Goal: Information Seeking & Learning: Learn about a topic

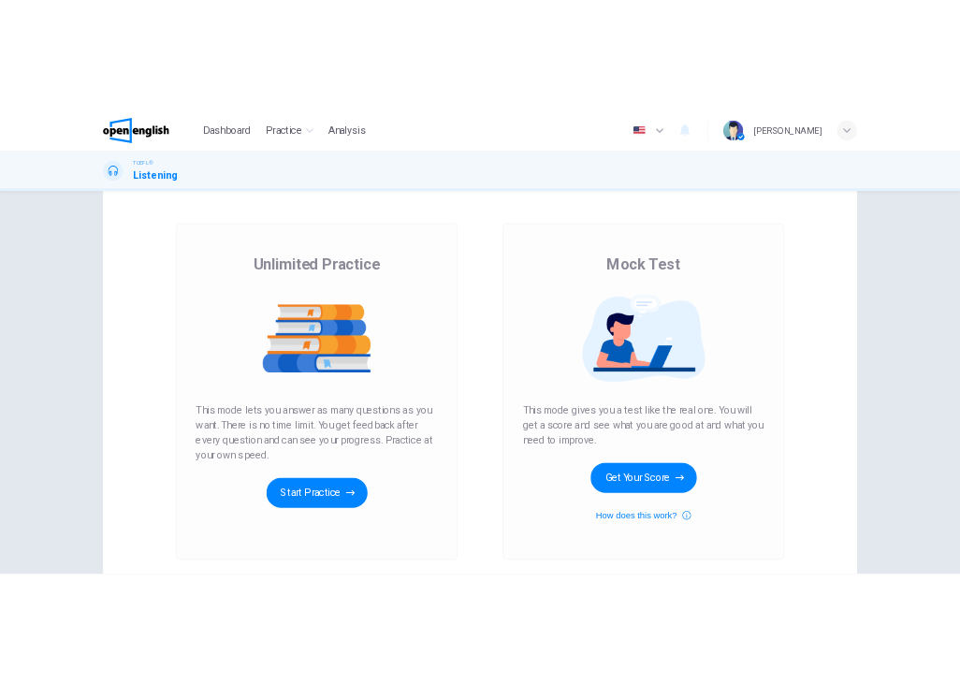
scroll to position [51, 0]
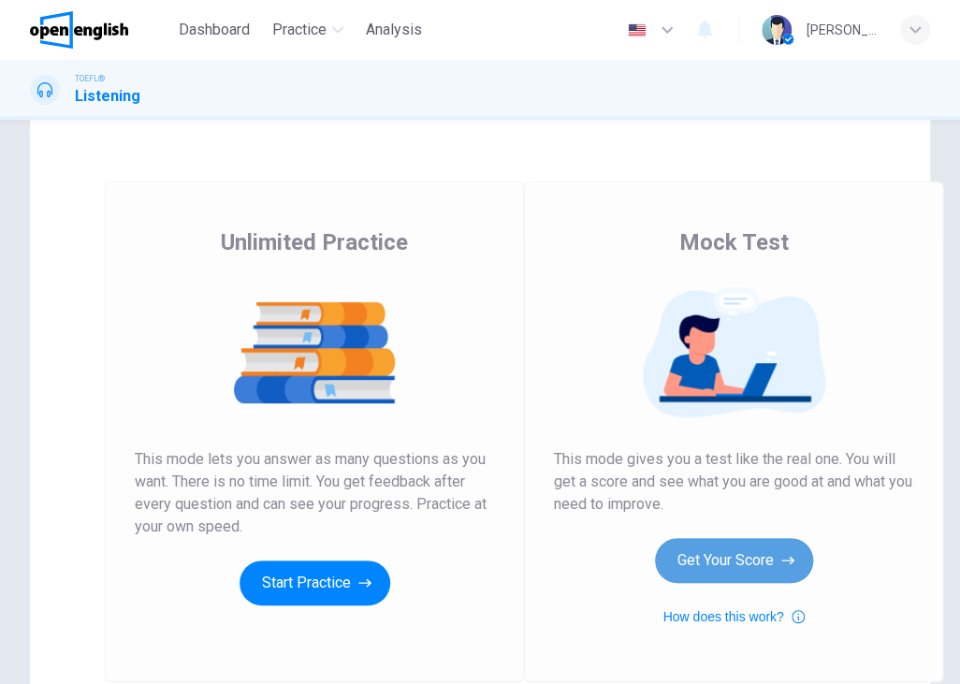
click at [706, 572] on button "Get Your Score" at bounding box center [734, 560] width 158 height 45
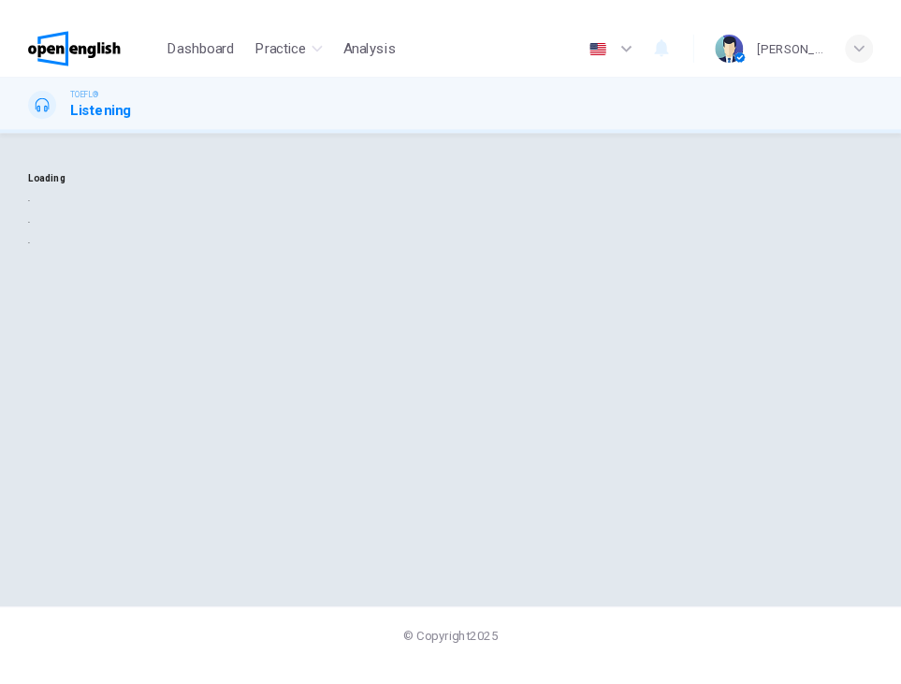
scroll to position [0, 0]
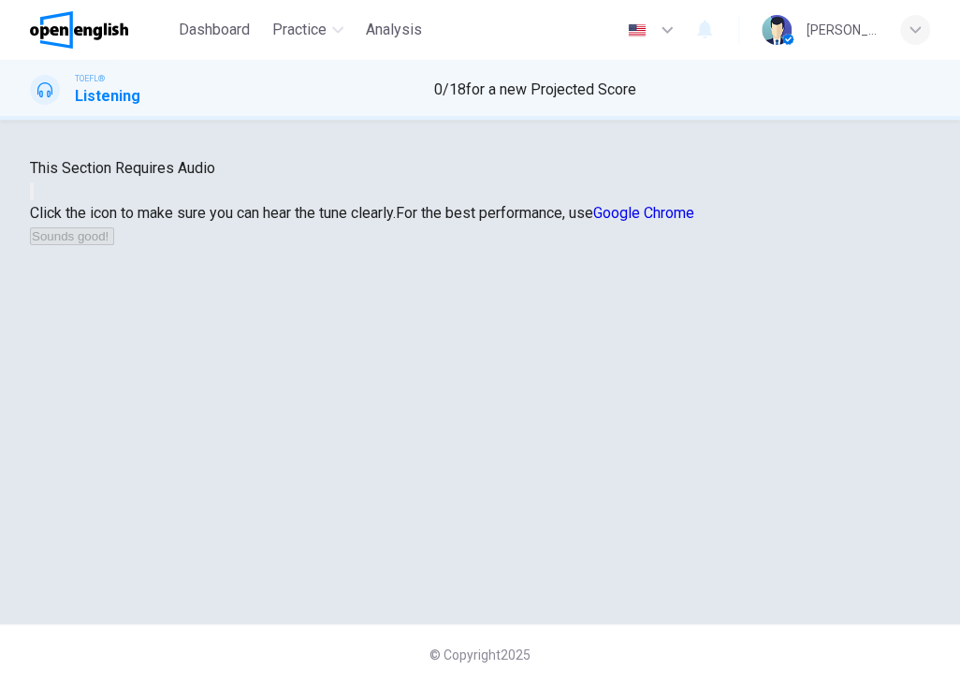
click at [34, 200] on button "button" at bounding box center [32, 191] width 4 height 18
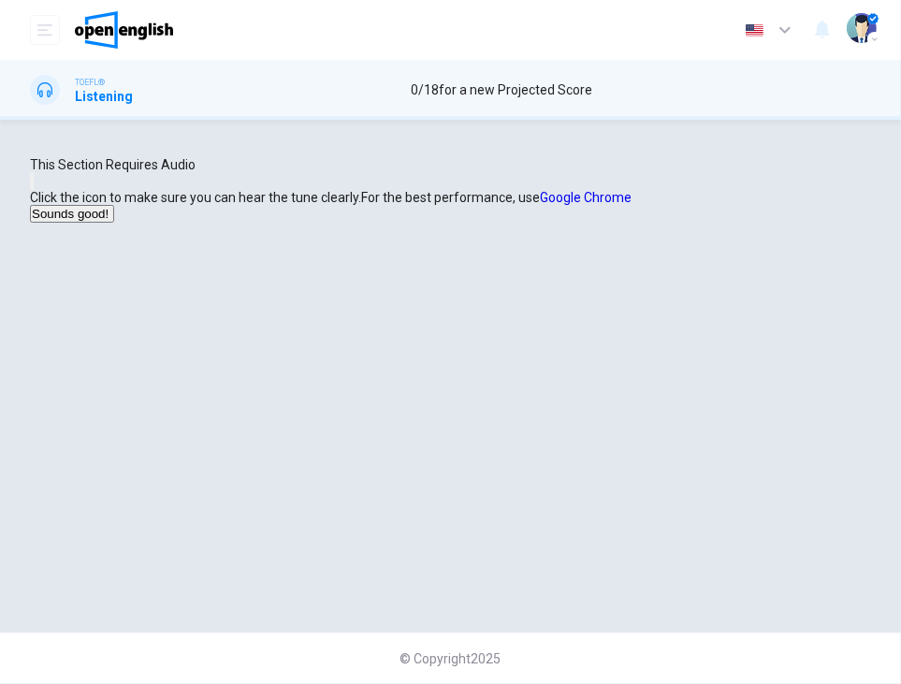
click at [34, 190] on button "button" at bounding box center [32, 181] width 4 height 18
click at [114, 223] on button "Sounds good!" at bounding box center [72, 214] width 84 height 18
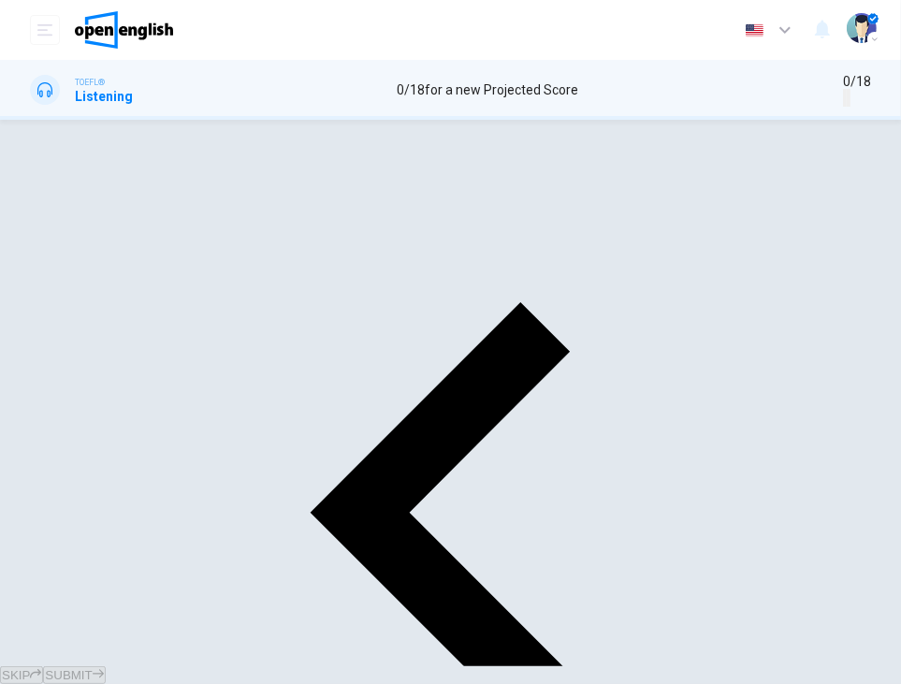
scroll to position [92, 0]
type input "*"
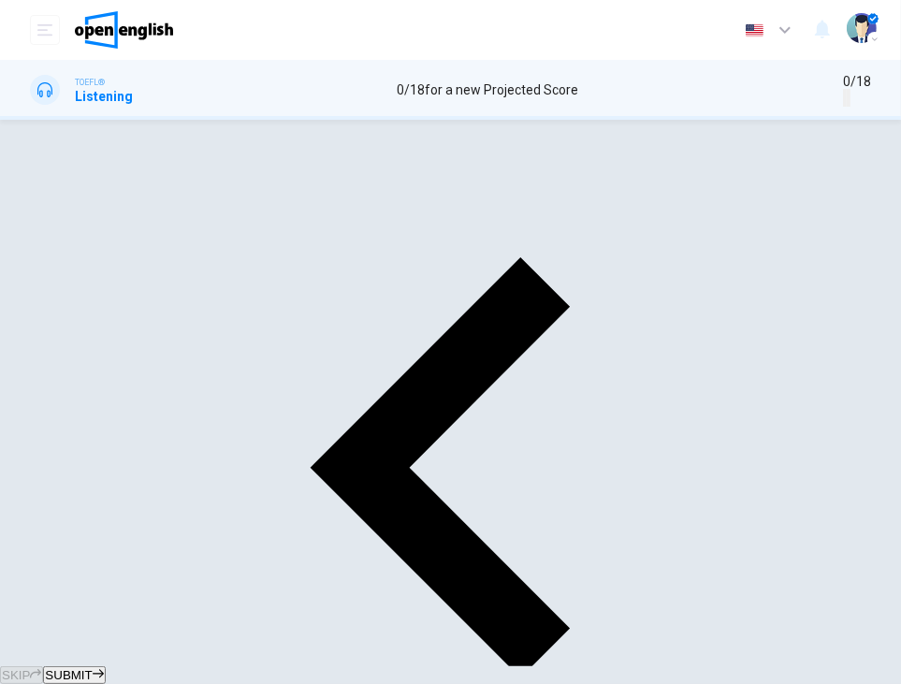
scroll to position [86, 0]
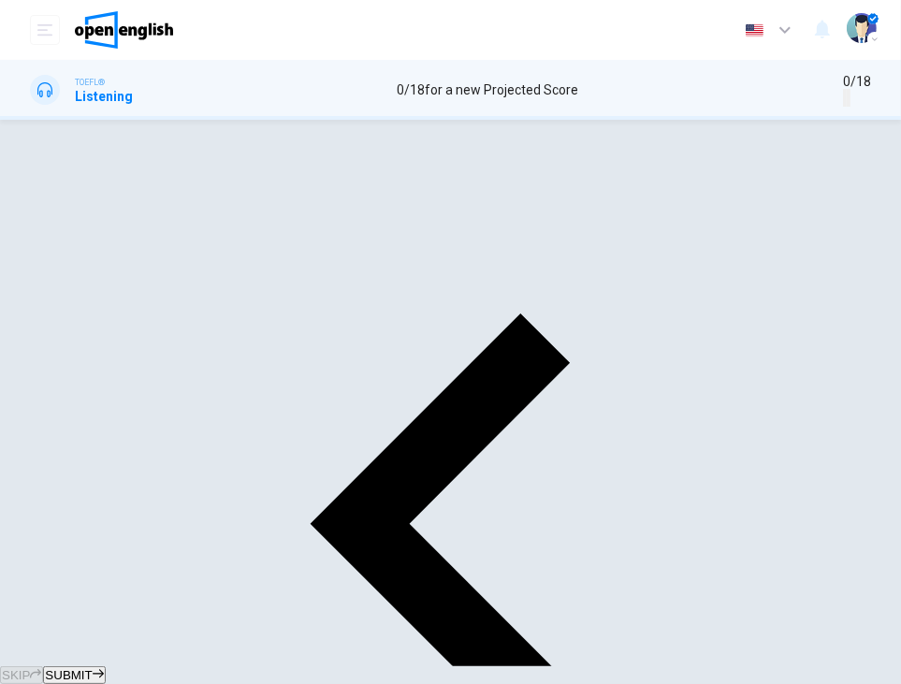
click at [105, 666] on button "SUBMIT" at bounding box center [74, 675] width 62 height 18
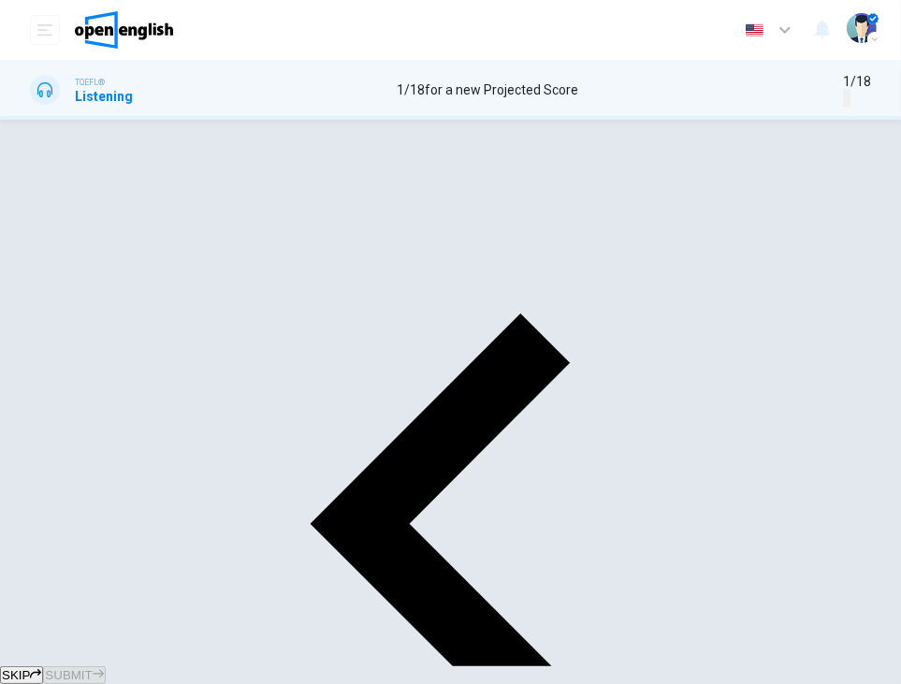
click at [92, 668] on span "SUBMIT" at bounding box center [68, 675] width 47 height 14
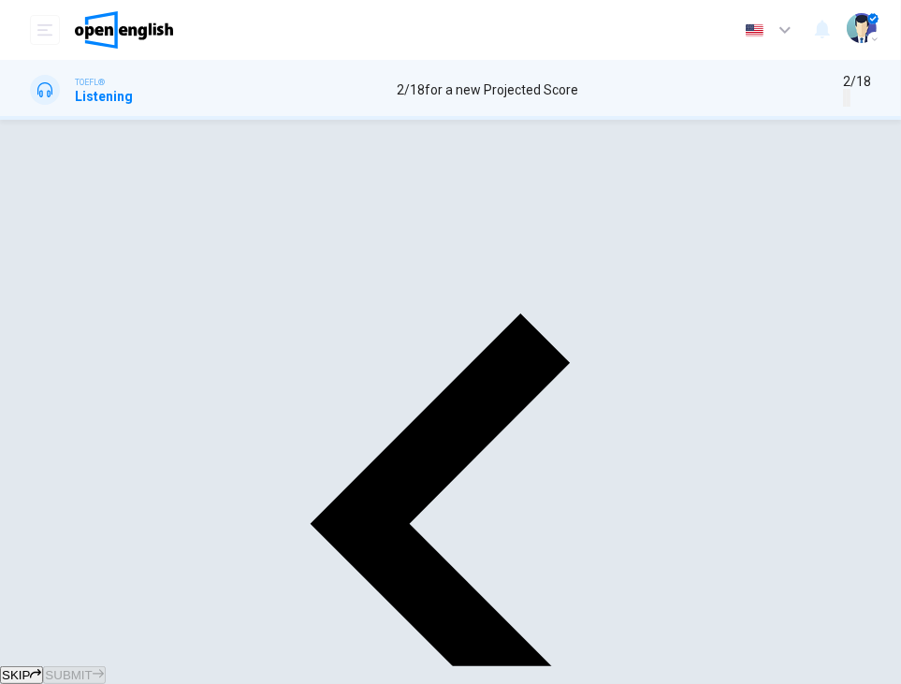
click at [92, 668] on span "SUBMIT" at bounding box center [68, 675] width 47 height 14
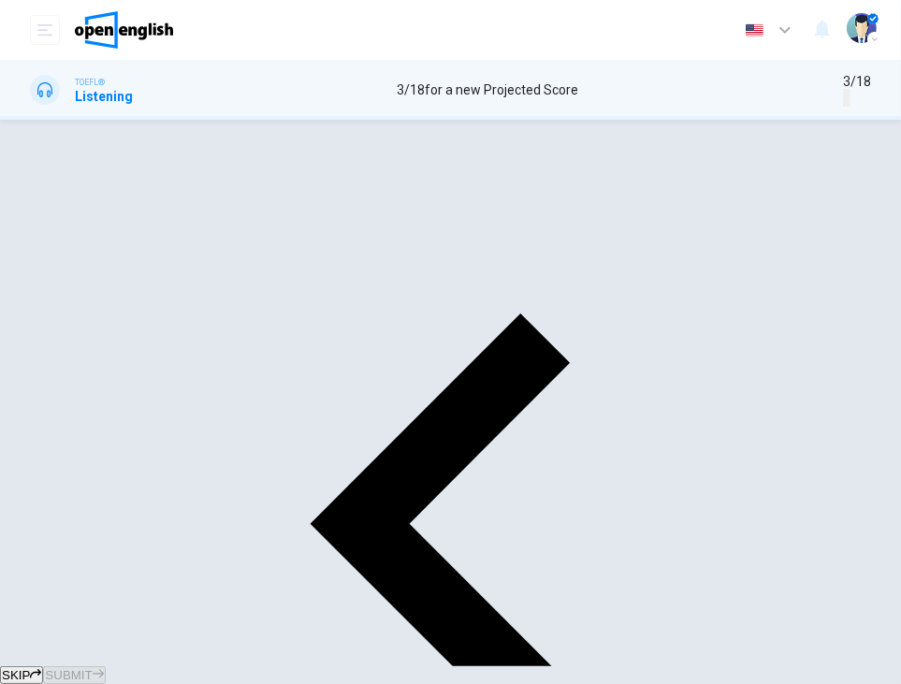
click at [92, 668] on span "SUBMIT" at bounding box center [68, 675] width 47 height 14
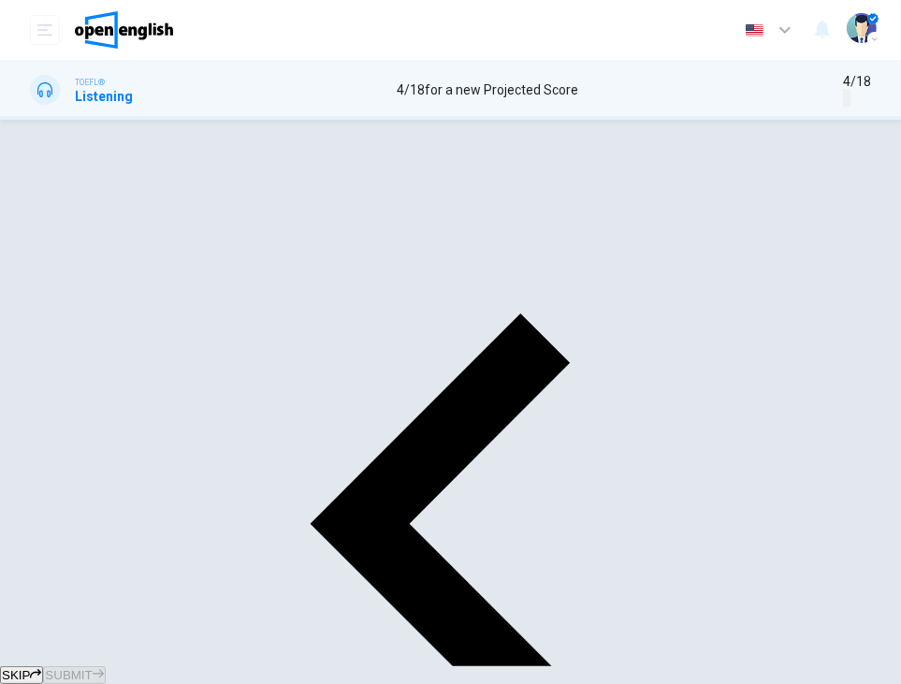
click at [92, 668] on span "SUBMIT" at bounding box center [68, 675] width 47 height 14
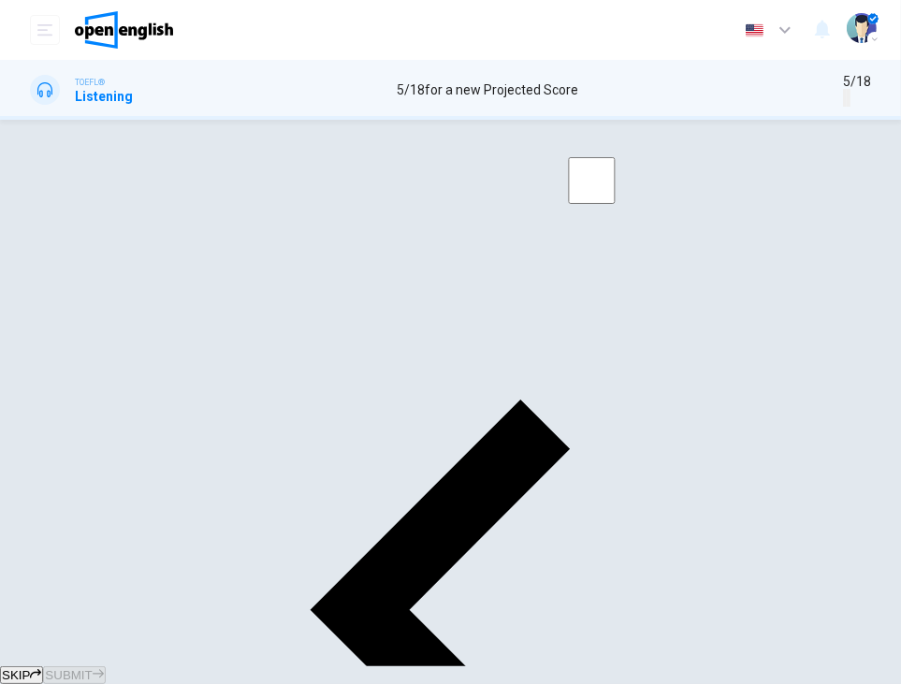
type input "*"
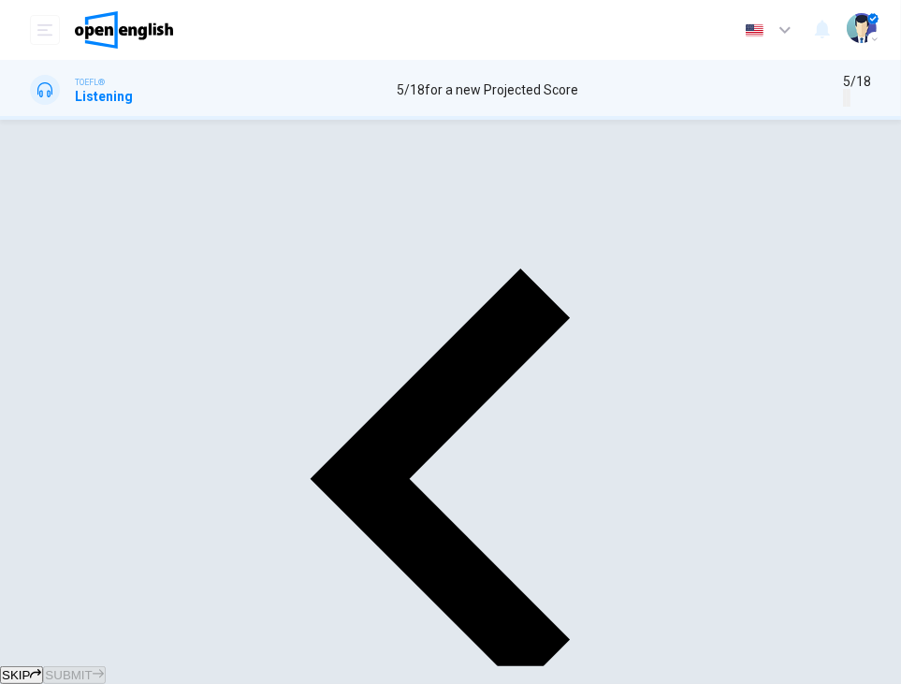
scroll to position [75, 0]
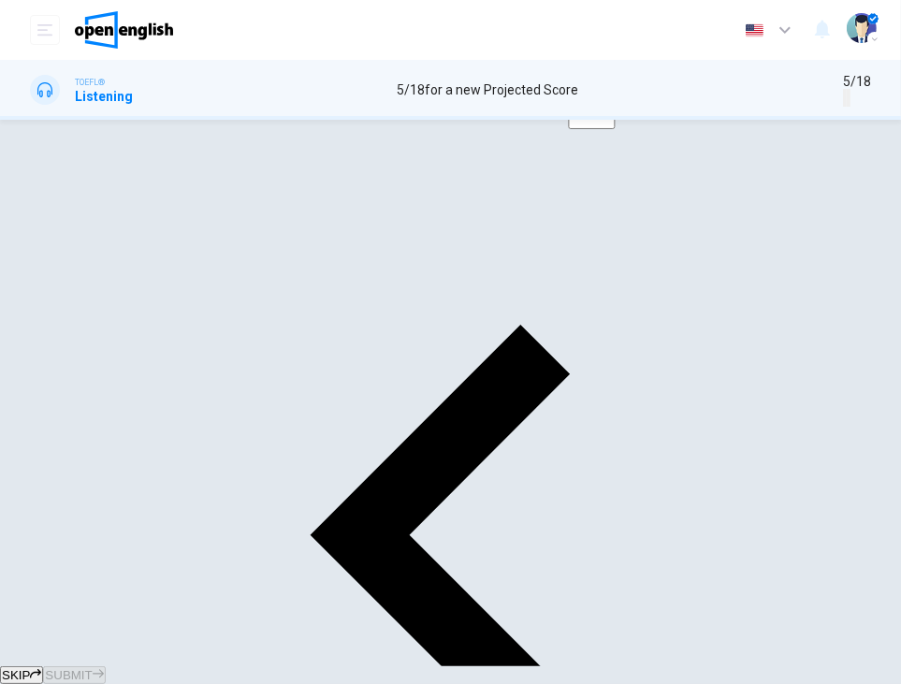
click at [92, 668] on span "SUBMIT" at bounding box center [68, 675] width 47 height 14
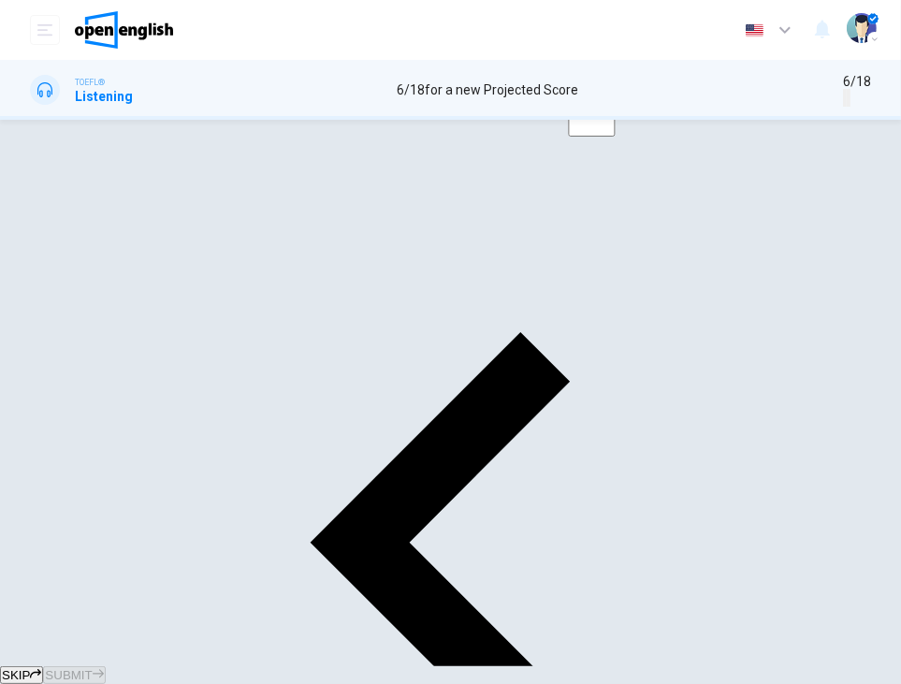
scroll to position [65, 0]
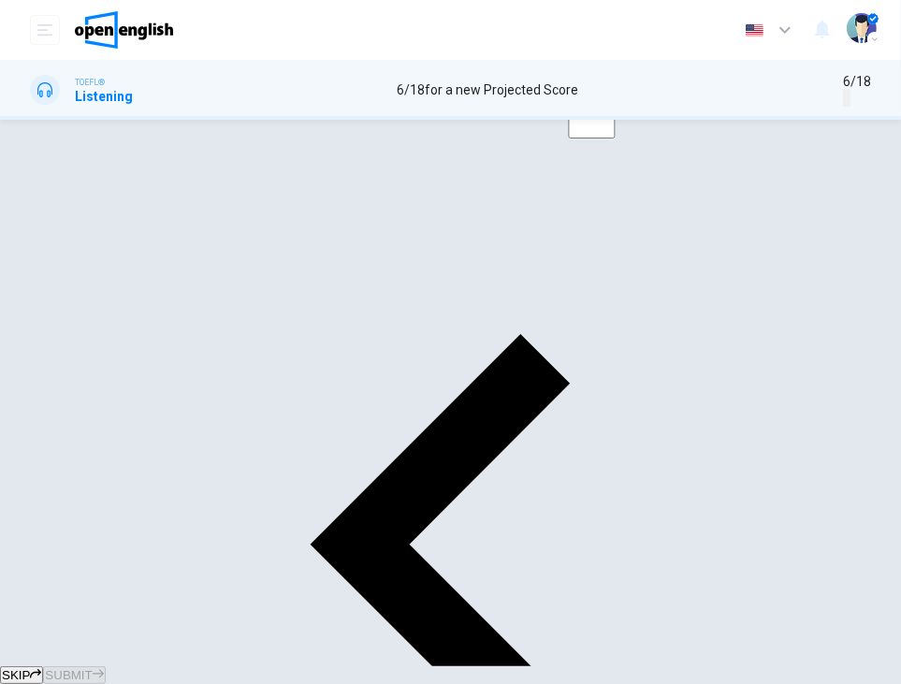
click at [92, 668] on span "SUBMIT" at bounding box center [68, 675] width 47 height 14
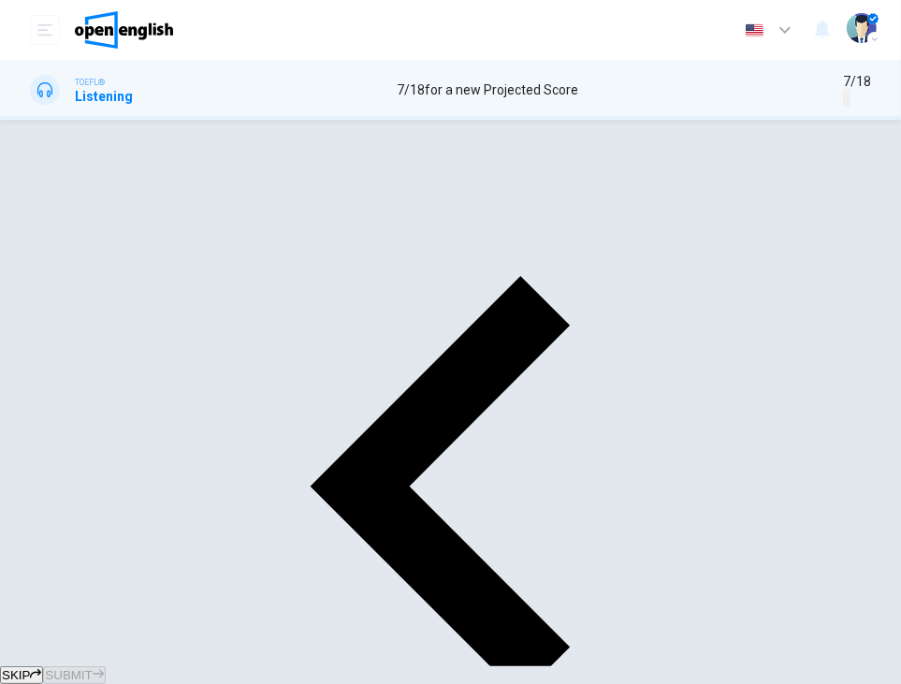
scroll to position [122, 0]
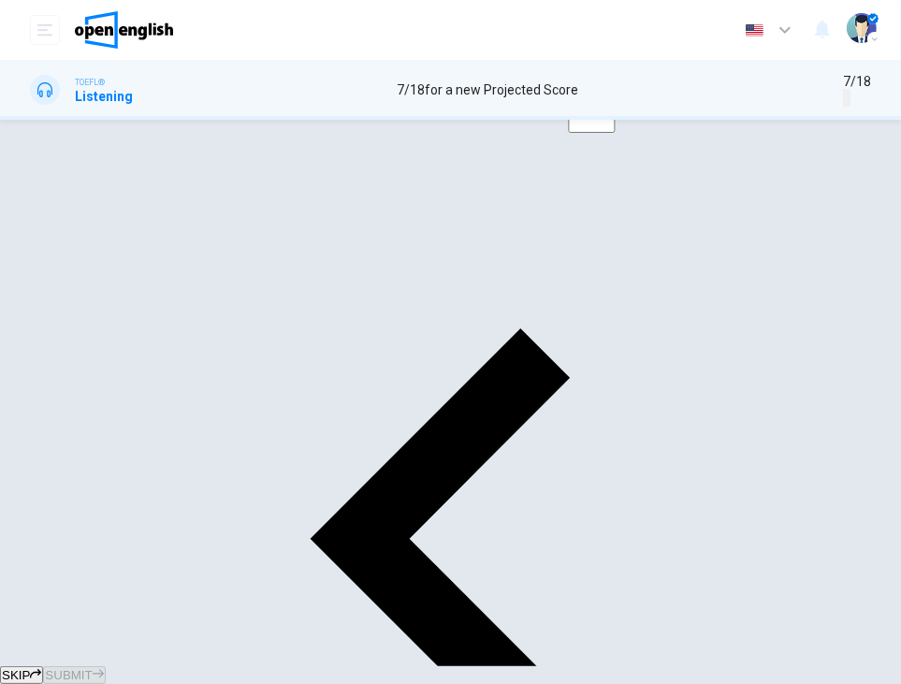
scroll to position [69, 0]
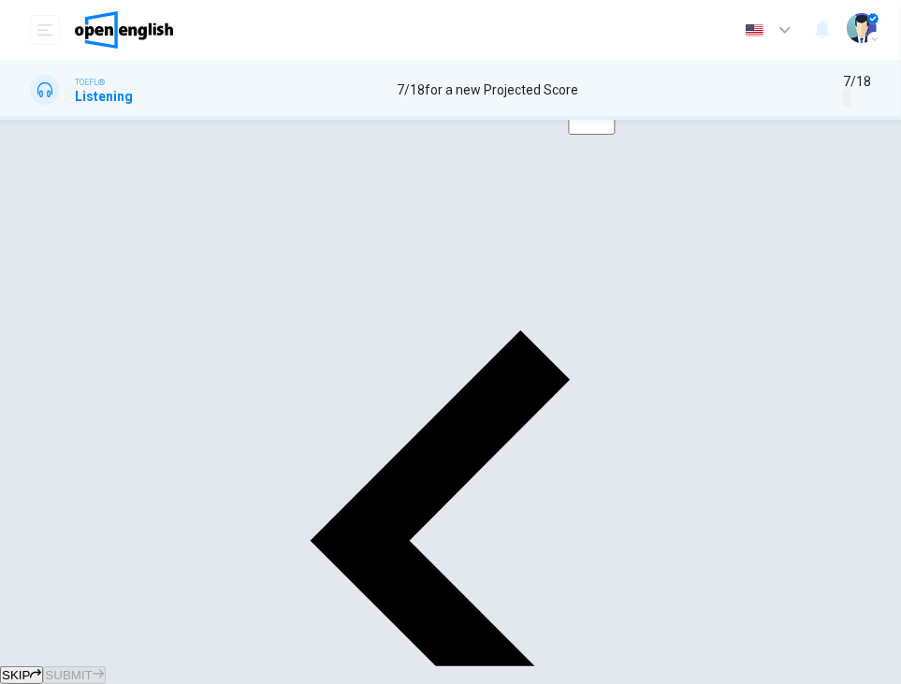
click at [92, 668] on span "SUBMIT" at bounding box center [68, 675] width 47 height 14
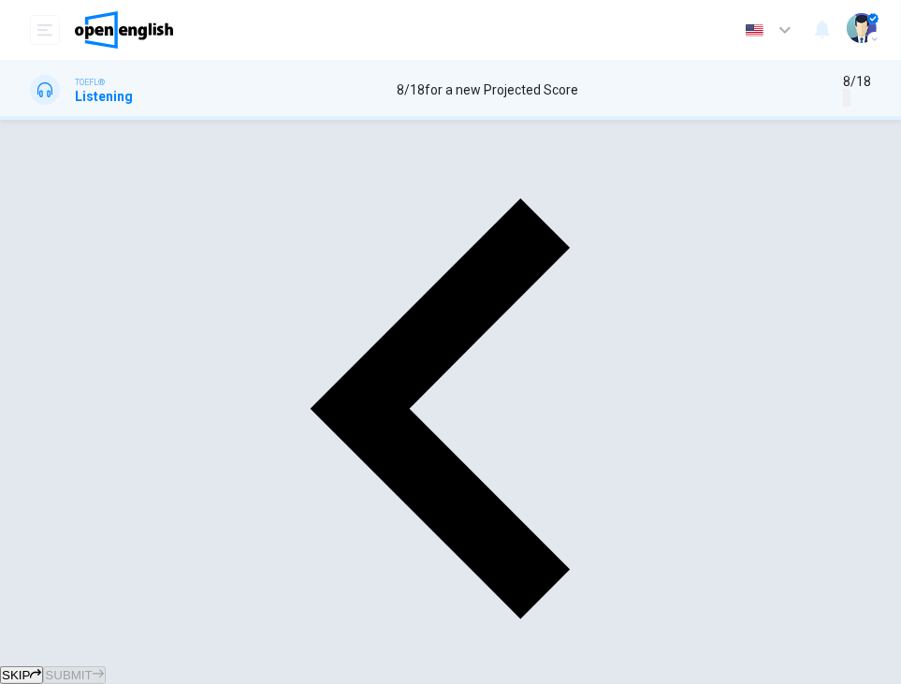
scroll to position [202, 0]
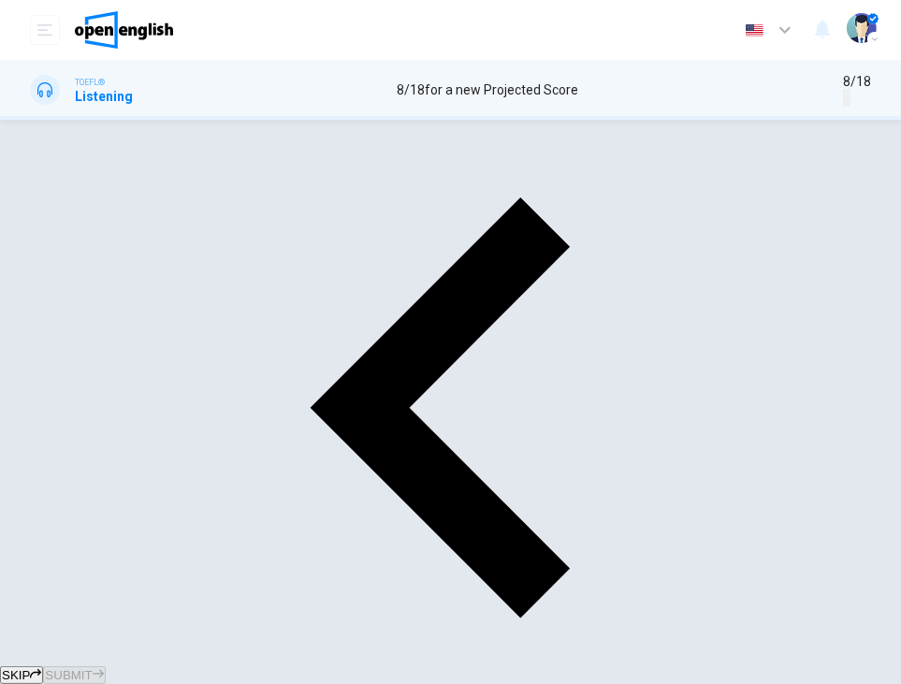
type input "*"
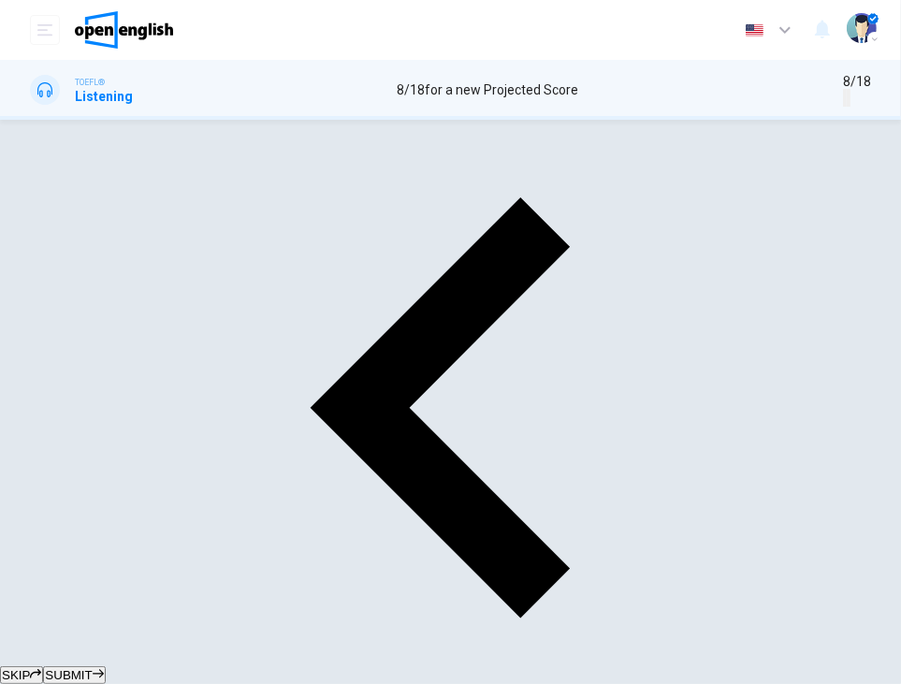
drag, startPoint x: 429, startPoint y: 366, endPoint x: 469, endPoint y: 362, distance: 39.5
click at [105, 666] on button "SUBMIT" at bounding box center [74, 675] width 62 height 18
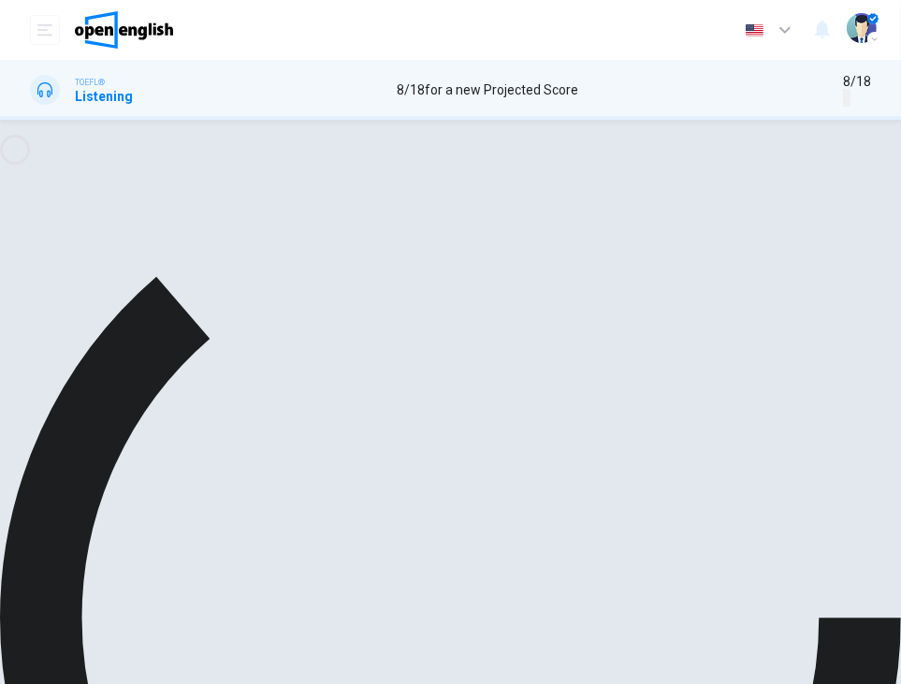
type input "**"
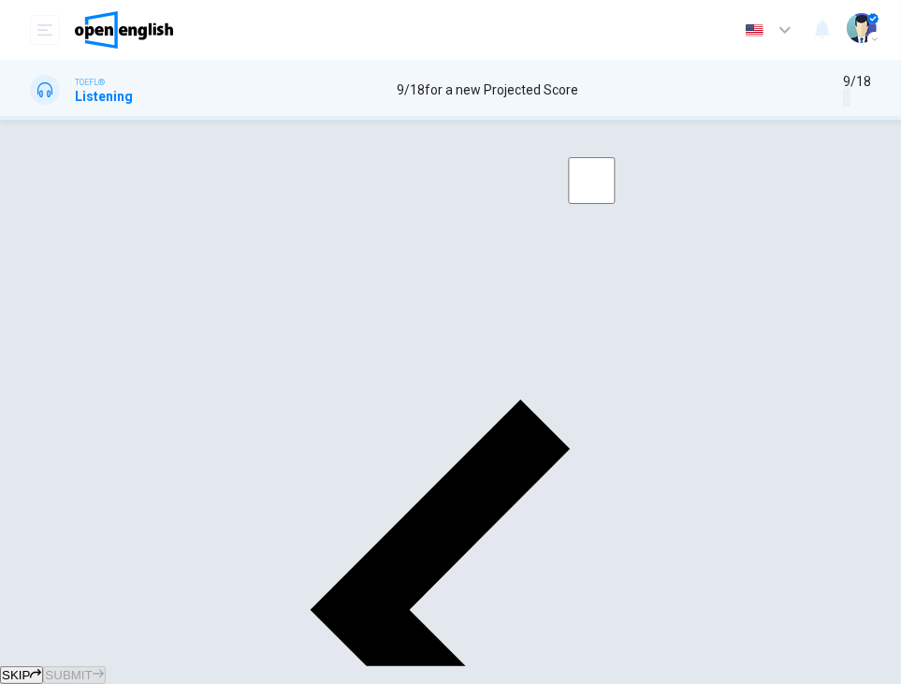
scroll to position [105, 0]
type input "*"
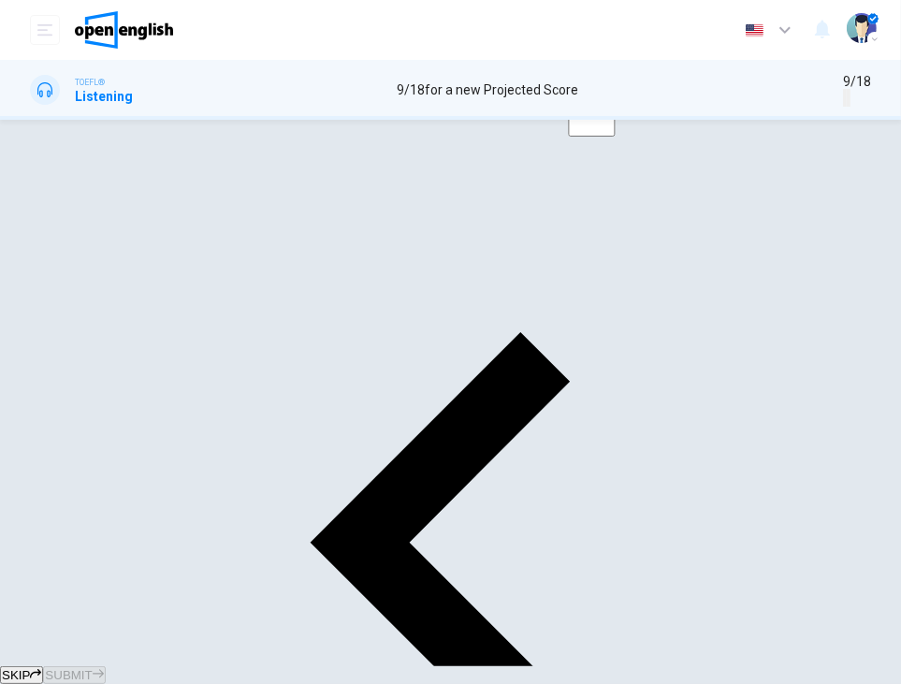
scroll to position [71, 0]
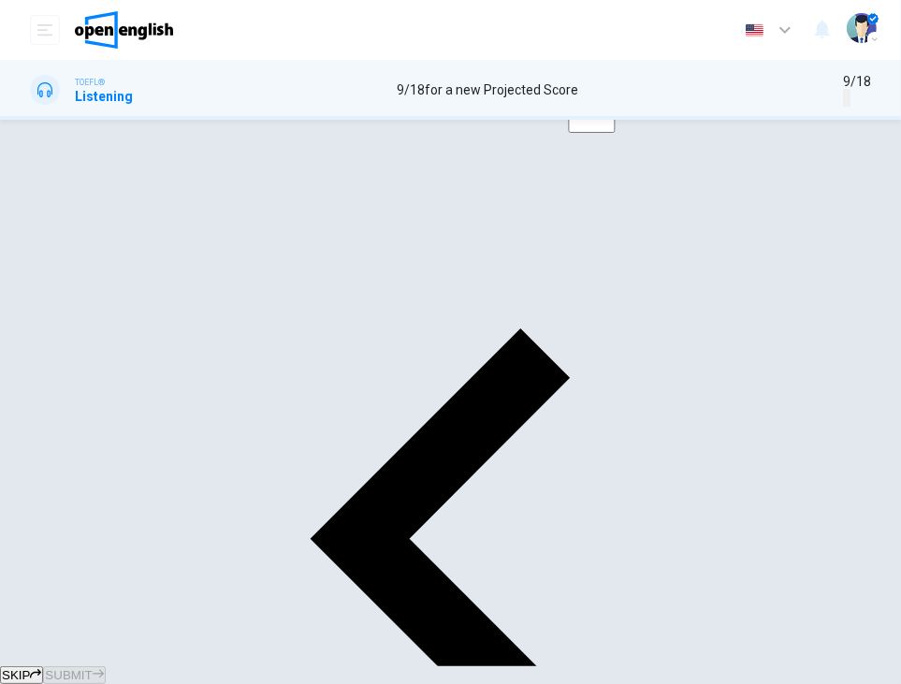
drag, startPoint x: 403, startPoint y: 361, endPoint x: -129, endPoint y: 484, distance: 546.2
click at [0, 484] on html "This site uses cookies, as explained in our Privacy Policy . If you agree to th…" at bounding box center [450, 342] width 901 height 684
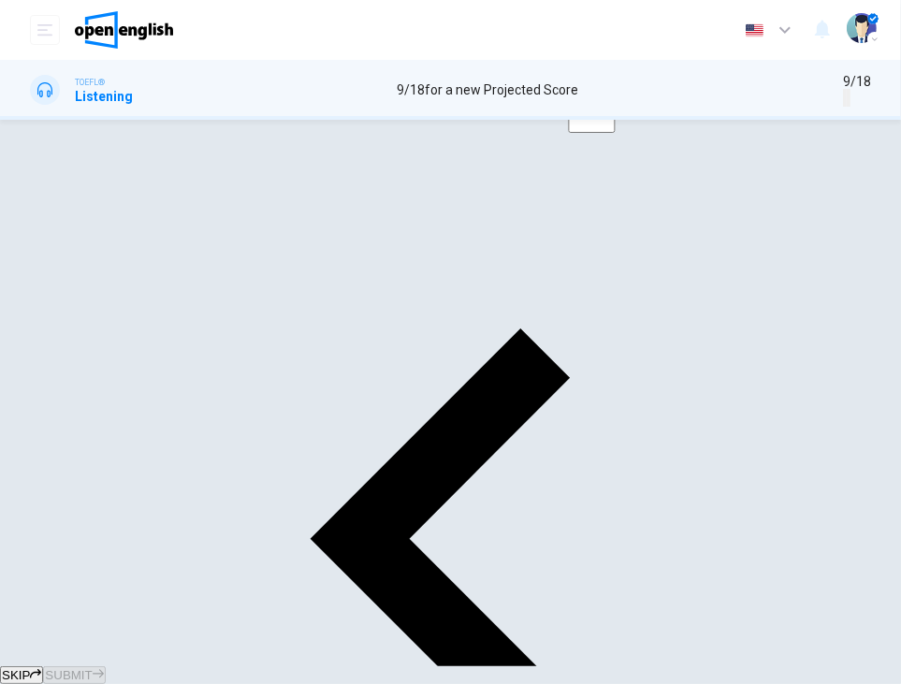
scroll to position [902, 0]
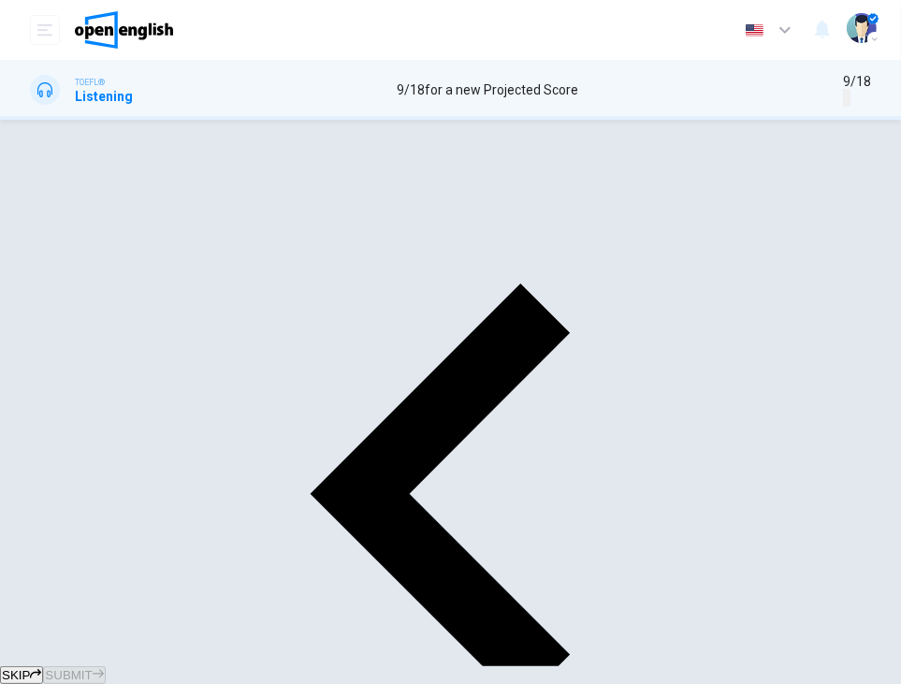
scroll to position [131, 0]
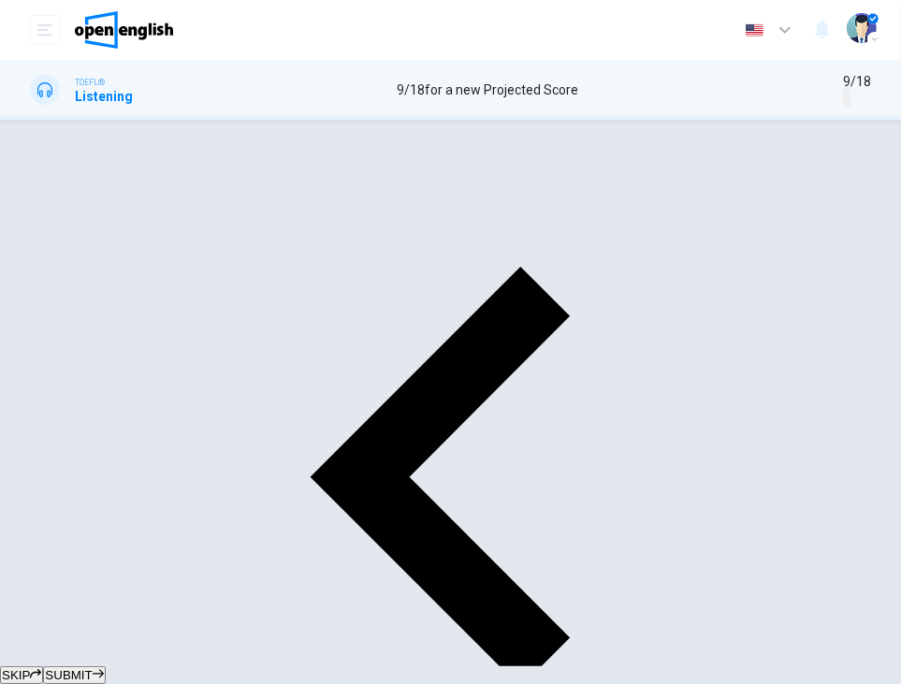
scroll to position [129, 0]
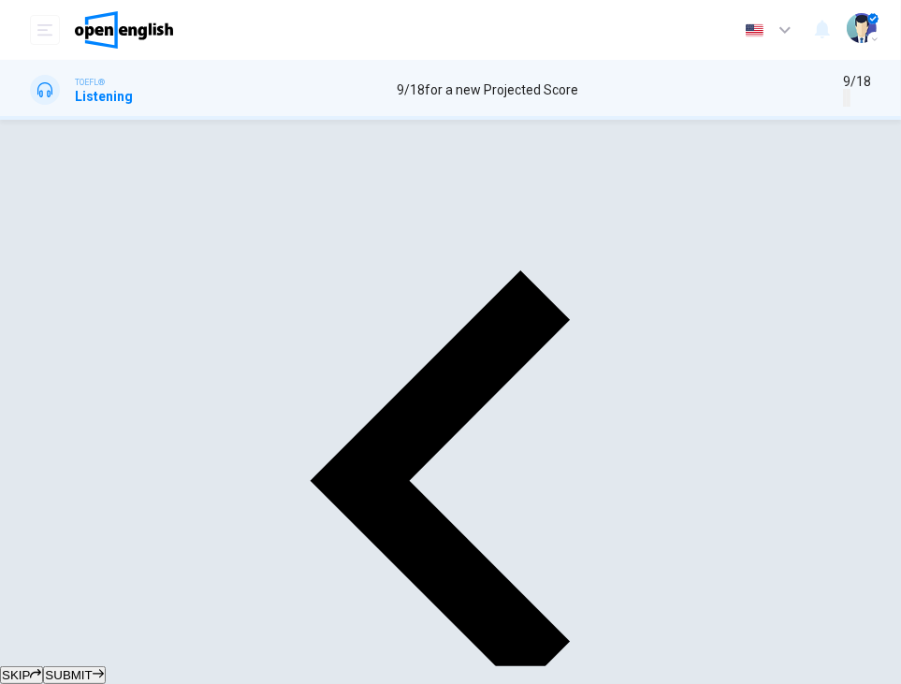
click at [92, 668] on span "SUBMIT" at bounding box center [68, 675] width 47 height 14
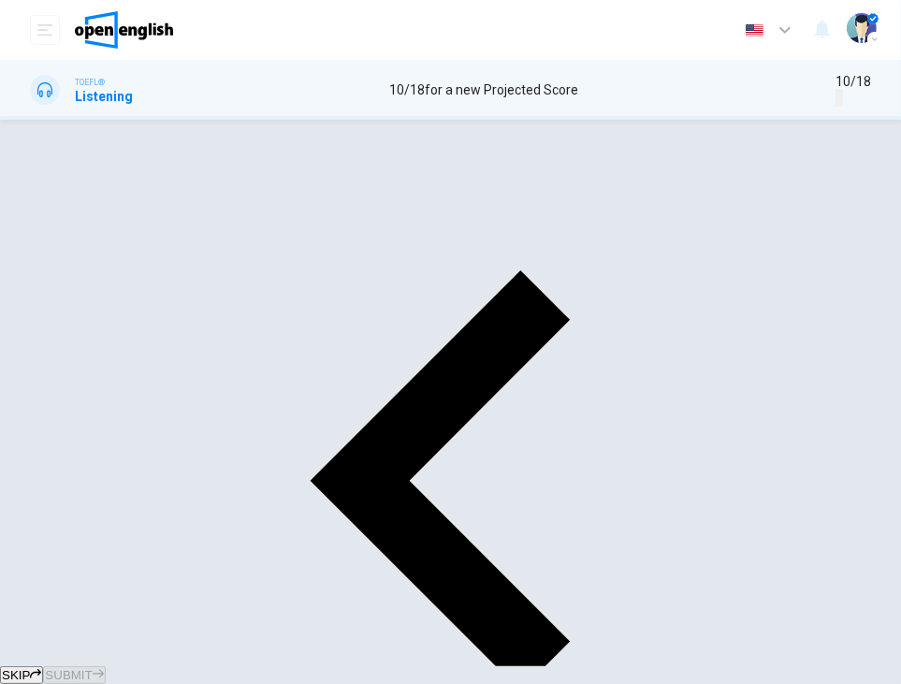
click at [92, 668] on span "SUBMIT" at bounding box center [68, 675] width 47 height 14
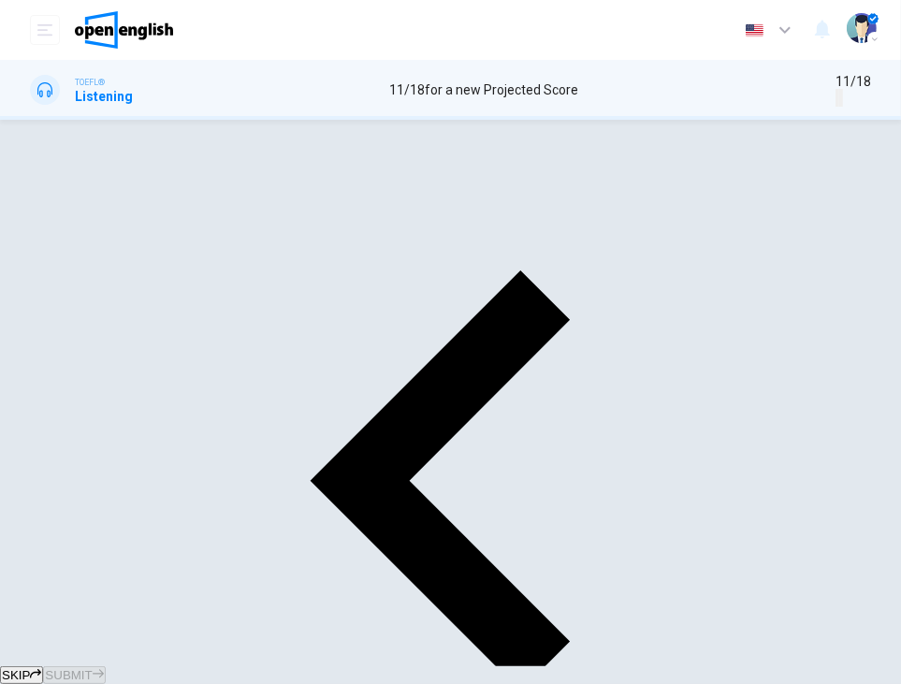
click at [92, 668] on span "SUBMIT" at bounding box center [68, 675] width 47 height 14
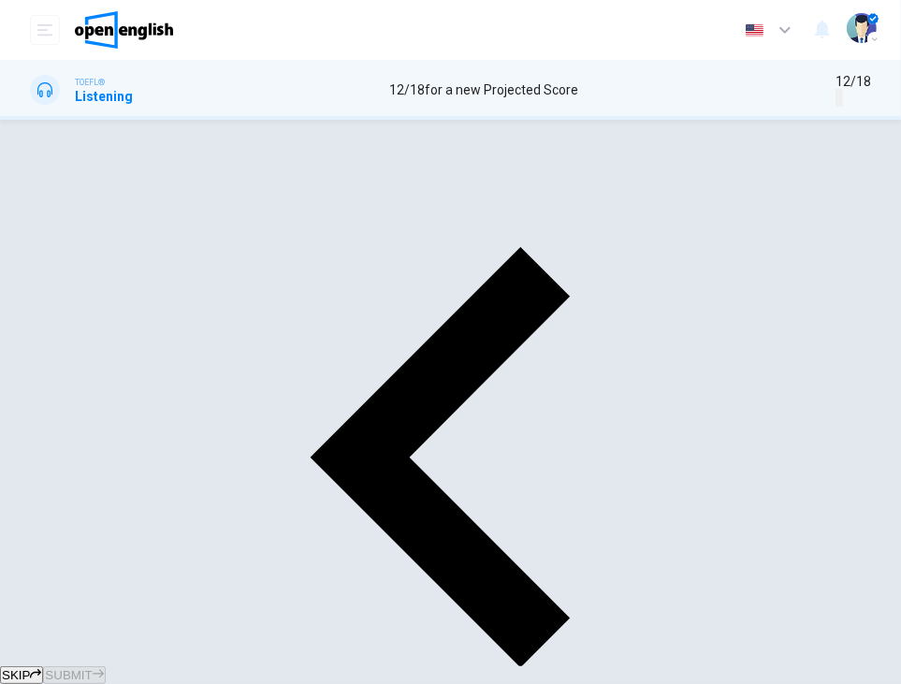
scroll to position [152, 0]
drag, startPoint x: 217, startPoint y: 240, endPoint x: 132, endPoint y: 239, distance: 85.1
type input "*"
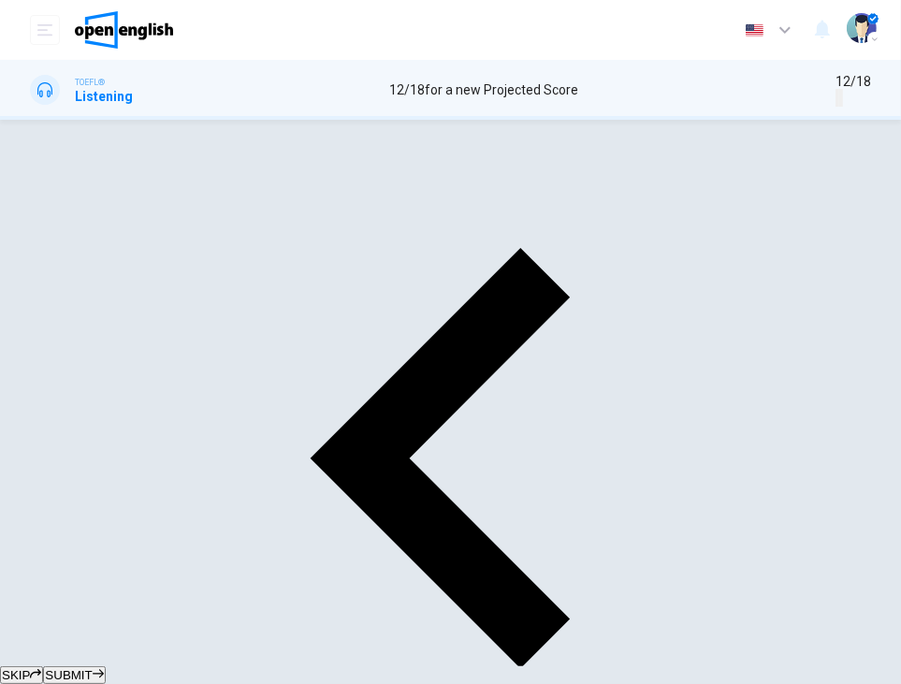
click at [92, 668] on span "SUBMIT" at bounding box center [68, 675] width 47 height 14
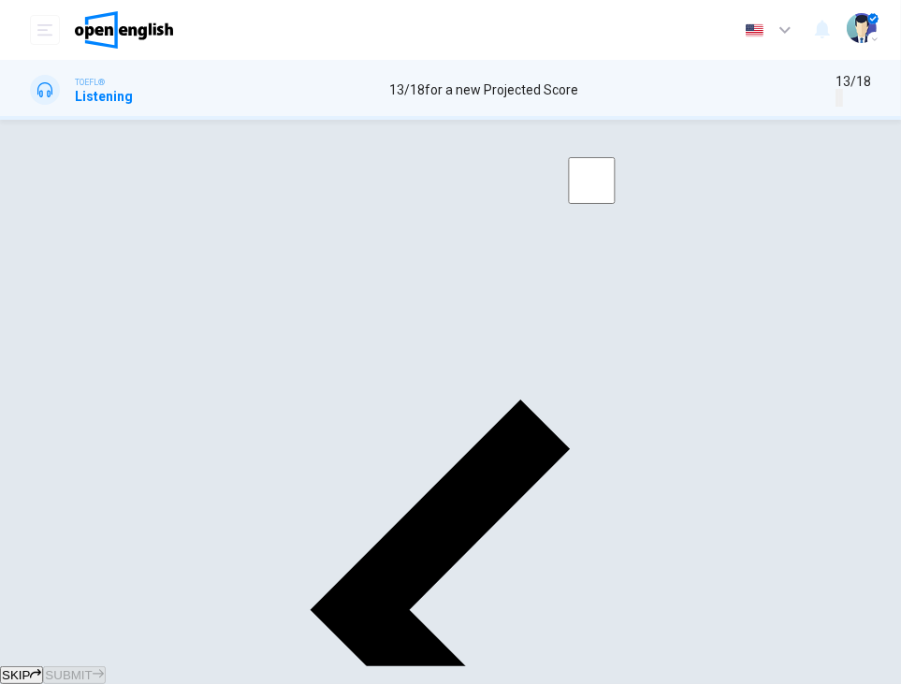
scroll to position [105, 0]
type input "*"
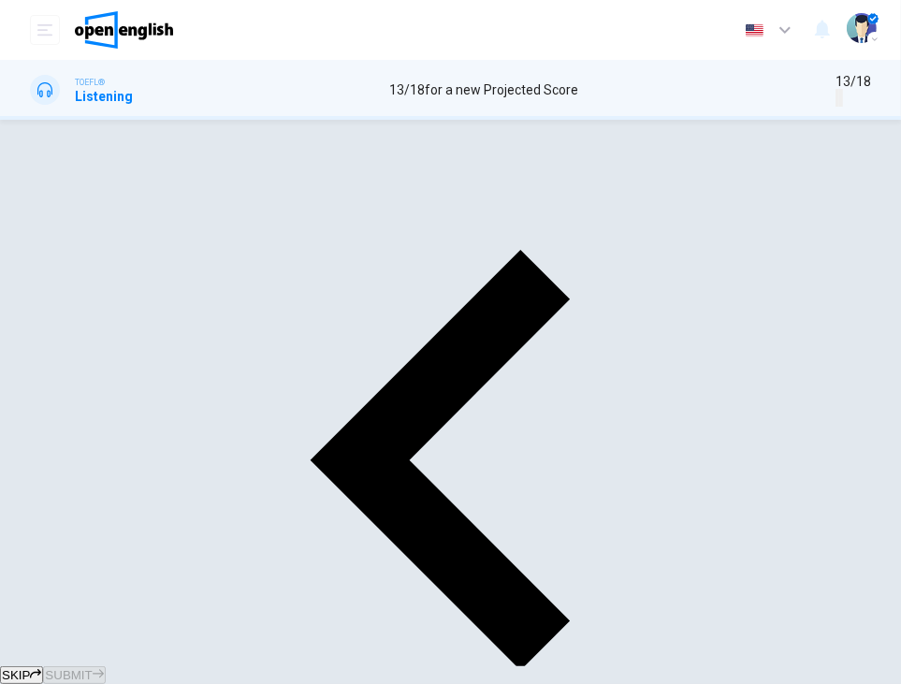
scroll to position [146, 0]
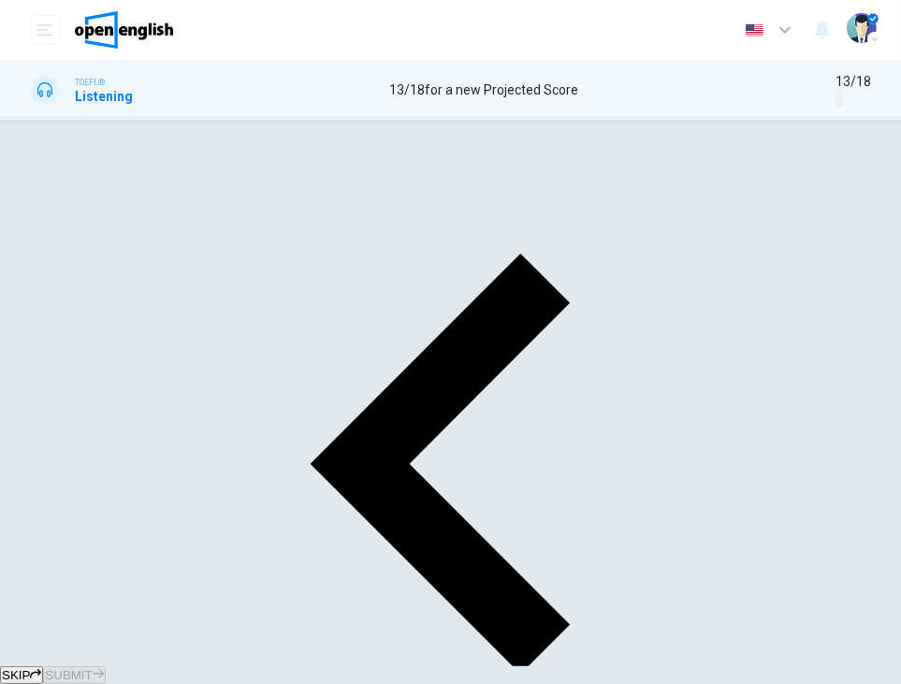
click at [92, 668] on span "SUBMIT" at bounding box center [68, 675] width 47 height 14
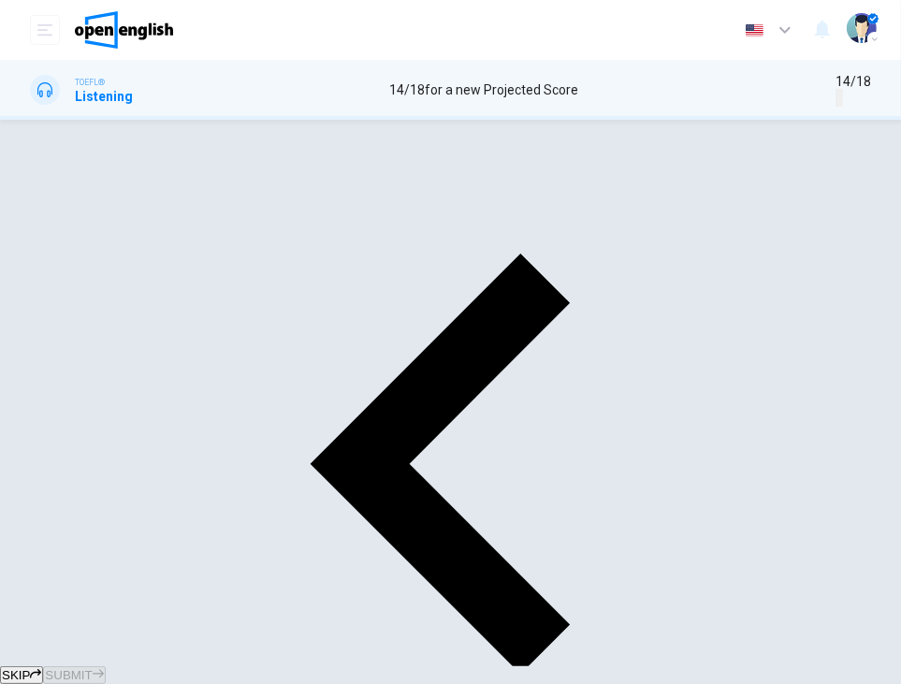
click at [92, 668] on span "SUBMIT" at bounding box center [68, 675] width 47 height 14
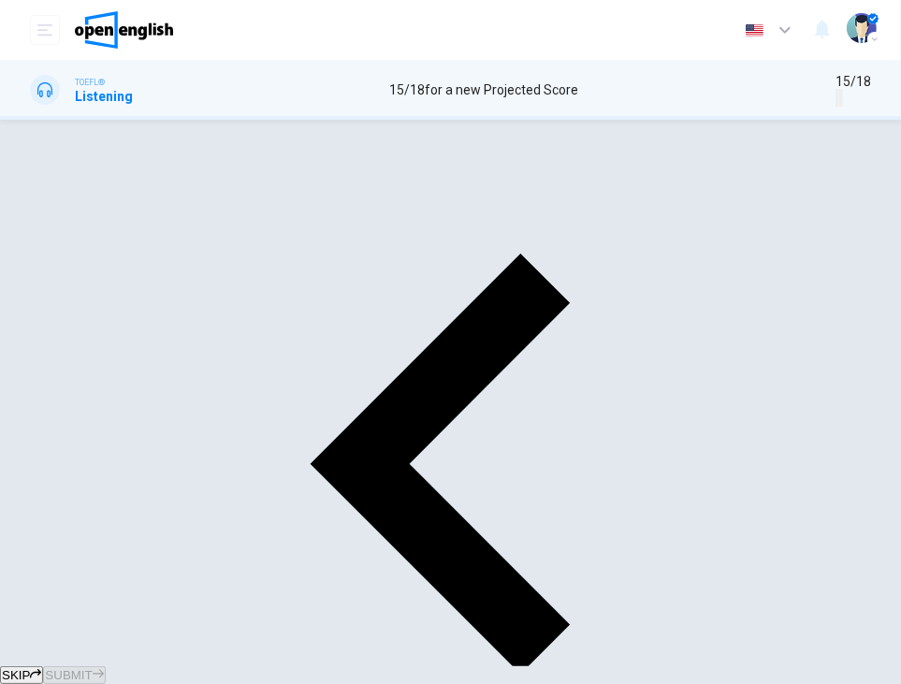
click at [92, 668] on span "SUBMIT" at bounding box center [68, 675] width 47 height 14
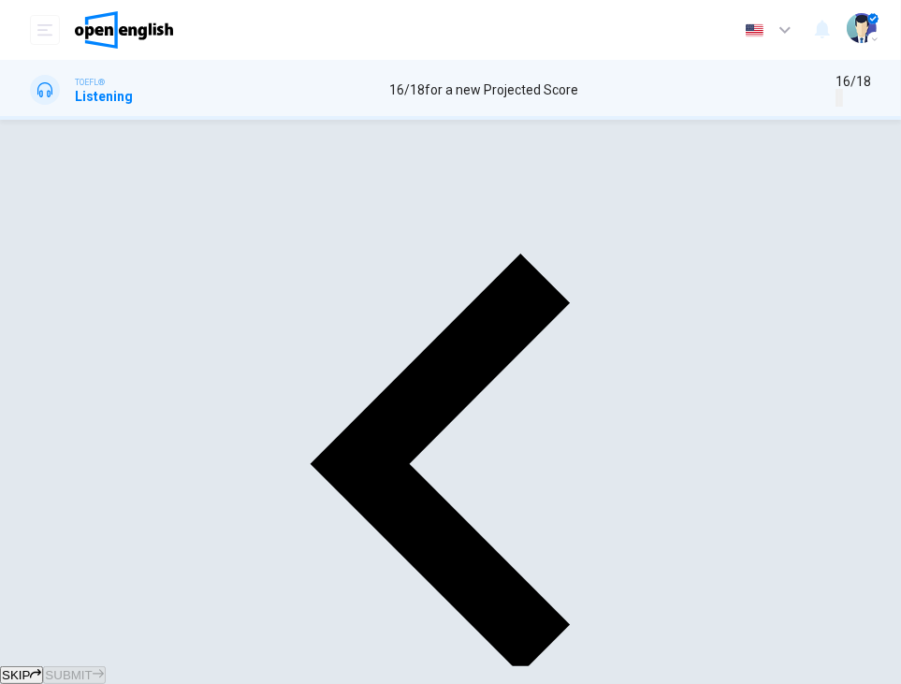
click at [92, 668] on span "SUBMIT" at bounding box center [68, 675] width 47 height 14
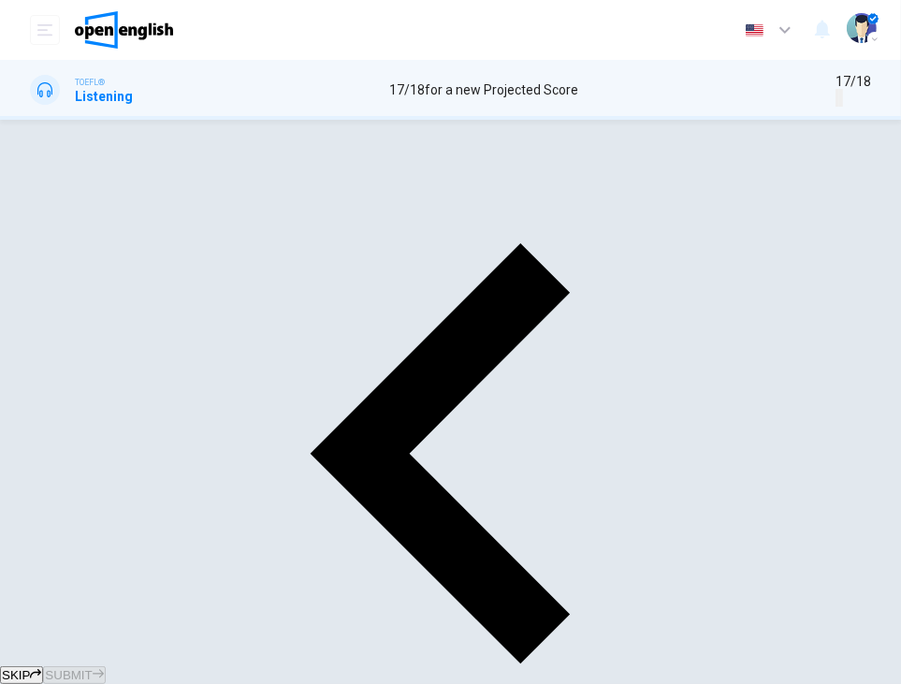
scroll to position [149, 0]
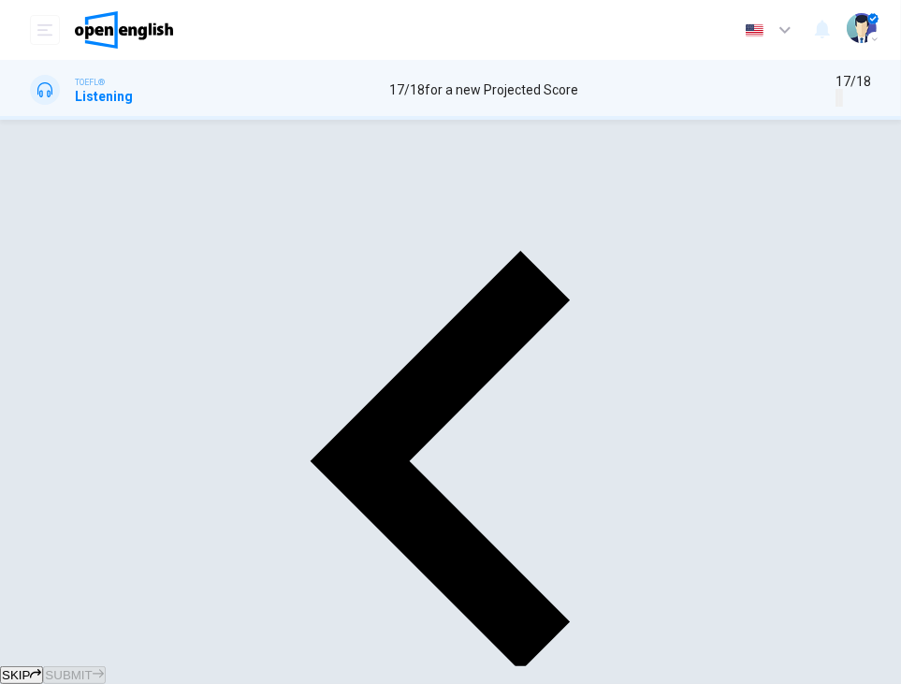
click at [92, 668] on span "SUBMIT" at bounding box center [68, 675] width 47 height 14
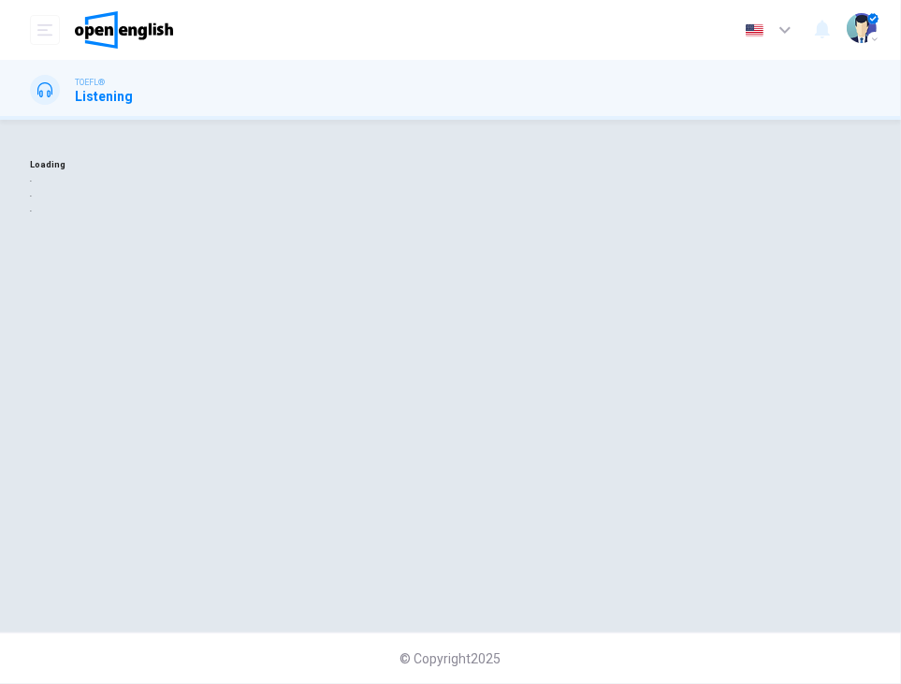
scroll to position [0, 0]
